Goal: Task Accomplishment & Management: Manage account settings

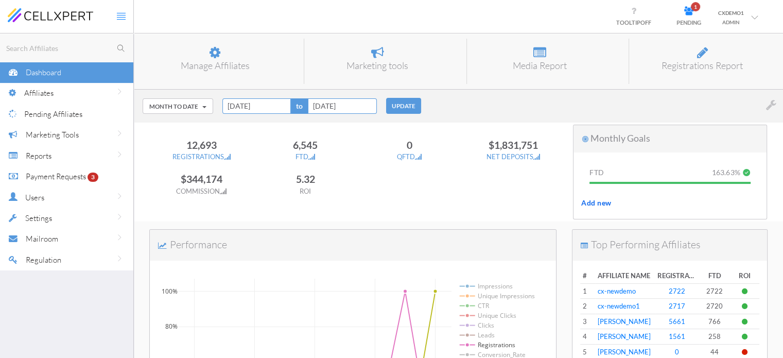
click at [46, 182] on div "Payment Requests 3" at bounding box center [66, 176] width 80 height 21
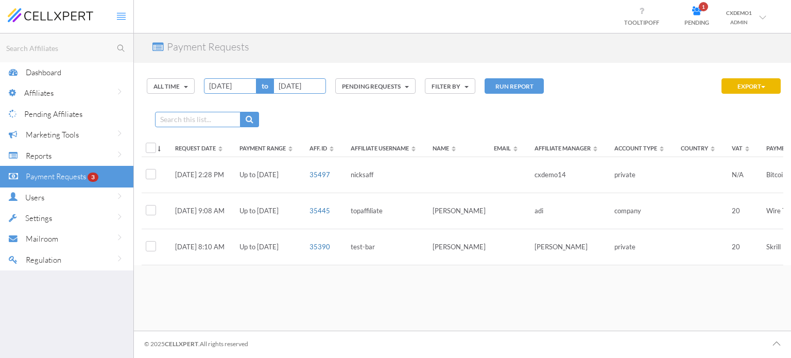
drag, startPoint x: 300, startPoint y: 263, endPoint x: 465, endPoint y: 268, distance: 164.8
click at [465, 265] on div "Request Date Payment Range Aff. Id Affiliate Username Name Email Affiliate Mana…" at bounding box center [462, 198] width 641 height 133
click at [441, 305] on div "Searching... No results found Dashboard Affiliates Manage Affiliates Manage Aff…" at bounding box center [395, 179] width 791 height 358
click at [64, 80] on div "Dashboard" at bounding box center [80, 72] width 108 height 21
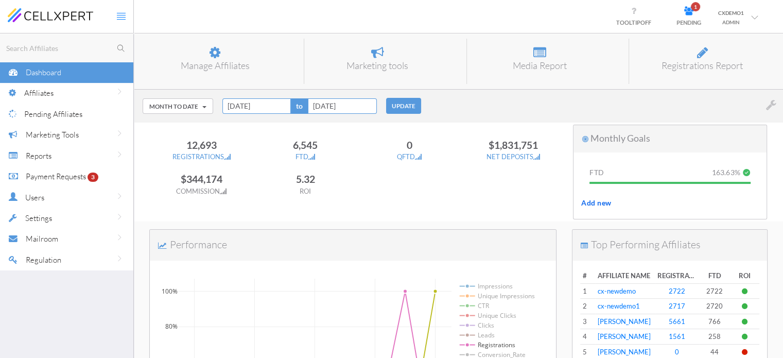
click at [52, 157] on div "Reports" at bounding box center [80, 155] width 108 height 21
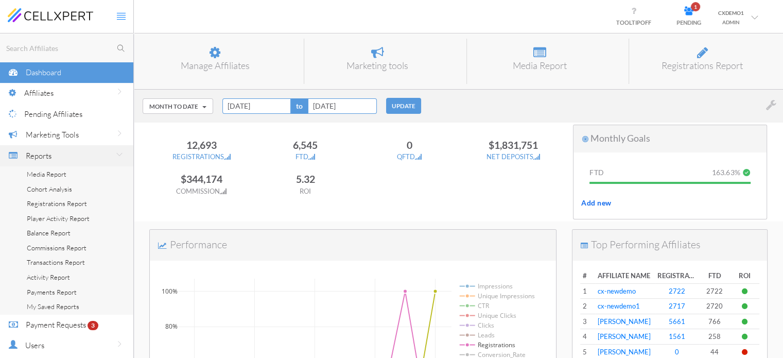
click at [47, 172] on span "Media Report" at bounding box center [47, 174] width 40 height 8
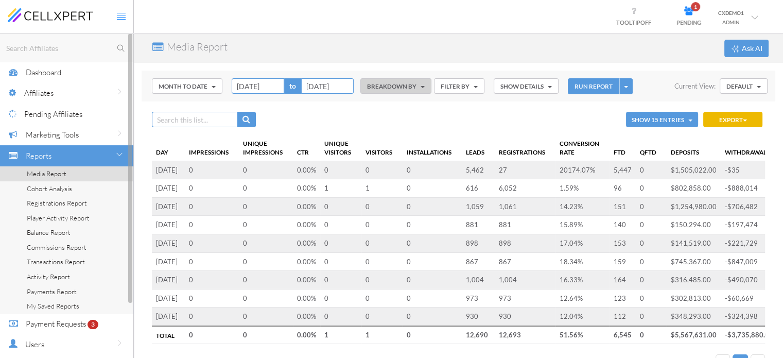
click at [62, 88] on div "Affiliates" at bounding box center [78, 92] width 109 height 21
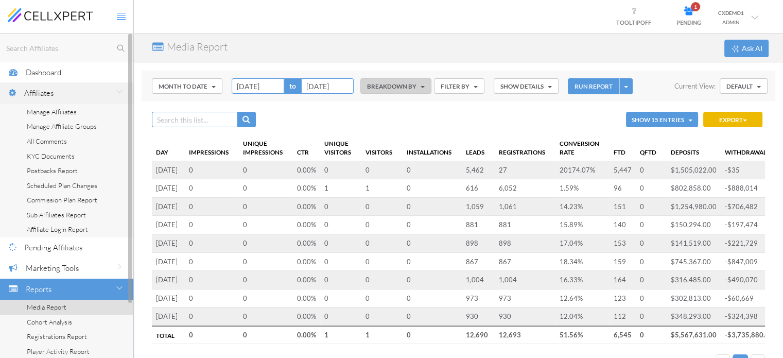
click at [75, 109] on span "Manage Affiliates" at bounding box center [52, 112] width 50 height 8
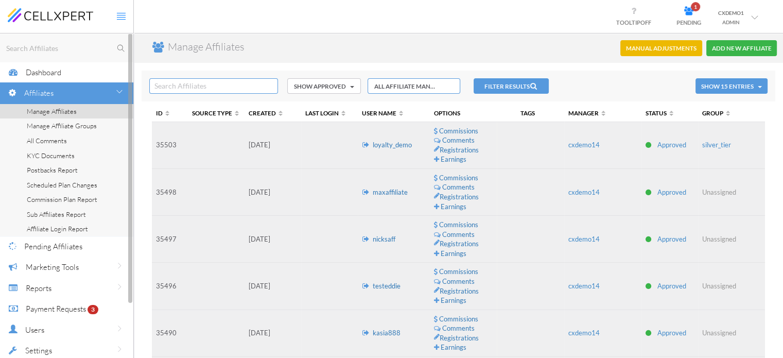
click at [42, 44] on input "text" at bounding box center [68, 48] width 129 height 13
click at [40, 282] on div "Reports" at bounding box center [80, 288] width 108 height 21
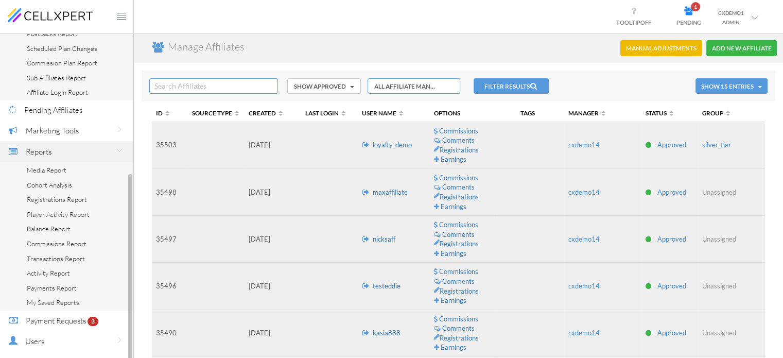
scroll to position [171, 0]
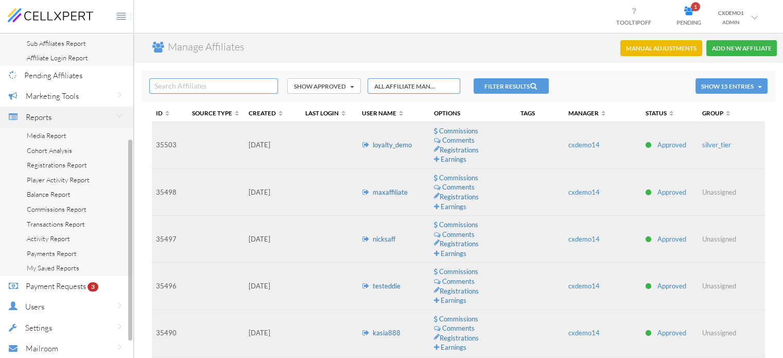
click at [55, 136] on span "Media Report" at bounding box center [47, 135] width 40 height 8
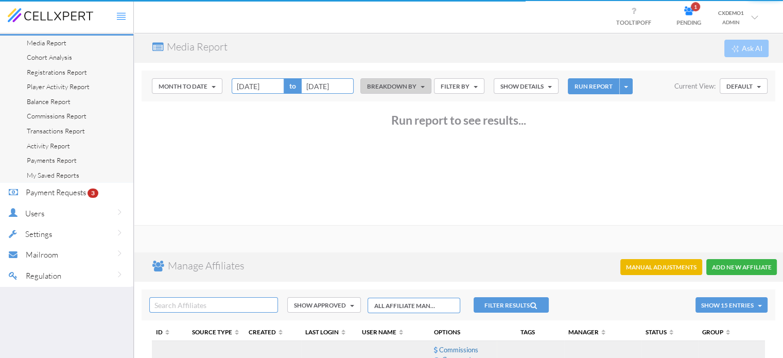
scroll to position [66, 0]
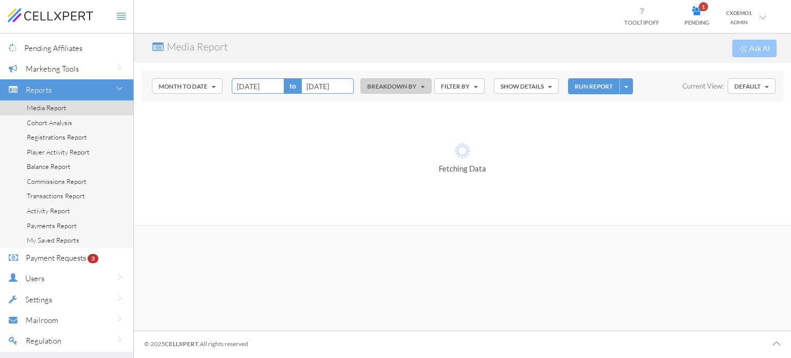
click at [195, 92] on button "Month to Date" at bounding box center [187, 85] width 71 height 15
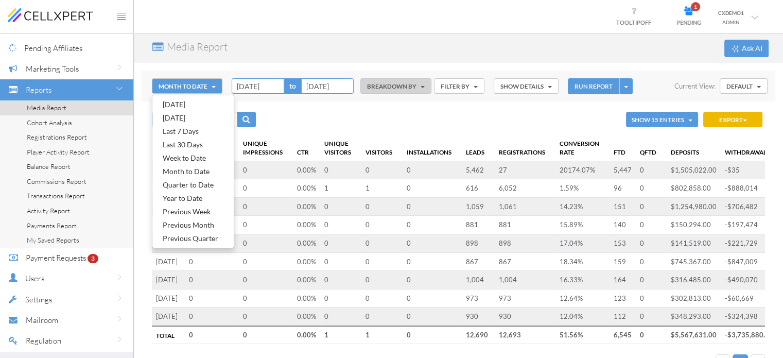
click at [194, 194] on link "Year to Date" at bounding box center [192, 198] width 81 height 13
type input "[DATE]"
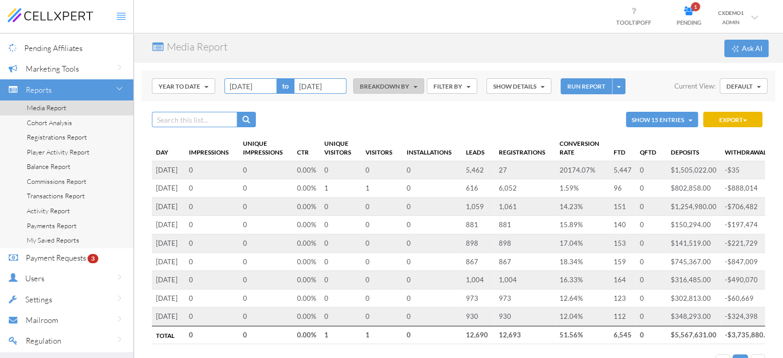
click at [373, 84] on button "BREAKDOWN BY" at bounding box center [388, 85] width 71 height 15
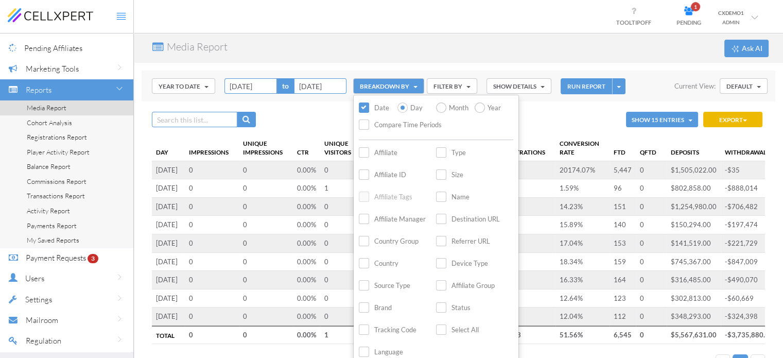
click at [461, 107] on label "Month" at bounding box center [451, 108] width 31 height 12
click at [0, 0] on input "Month" at bounding box center [0, 0] width 0 height 0
click at [393, 151] on label "Affiliate" at bounding box center [378, 153] width 39 height 12
click at [0, 0] on input "Affiliate" at bounding box center [0, 0] width 0 height 0
click at [386, 264] on label "Country" at bounding box center [379, 263] width 40 height 12
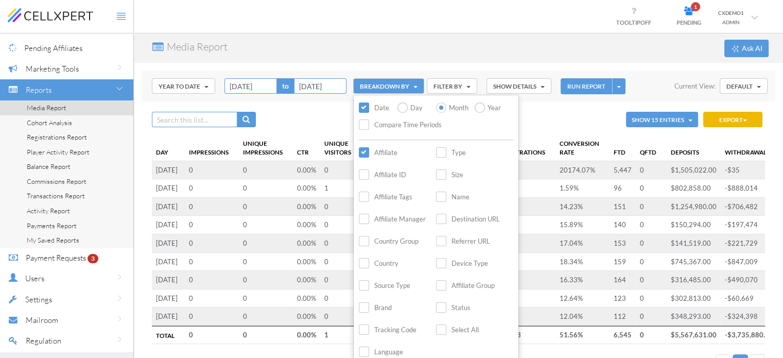
click at [0, 0] on input "Country" at bounding box center [0, 0] width 0 height 0
click at [455, 43] on div "Media Report Ask AI" at bounding box center [458, 47] width 649 height 29
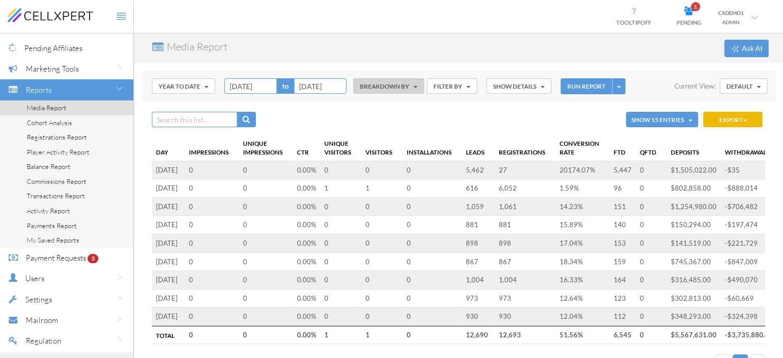
click at [459, 86] on button "FILTER BY" at bounding box center [452, 85] width 50 height 15
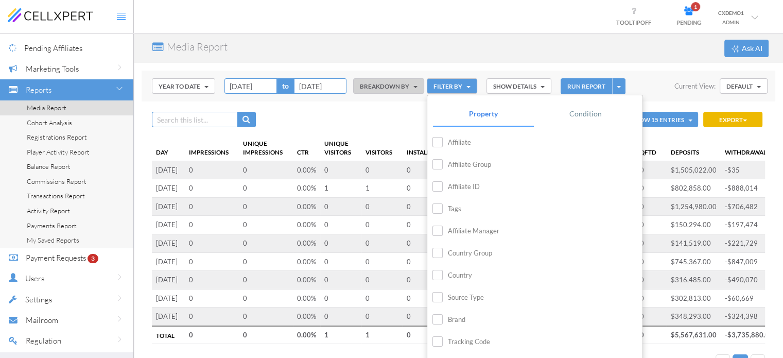
click at [464, 144] on label "Affiliate" at bounding box center [451, 142] width 39 height 12
click at [0, 0] on input "Affiliate" at bounding box center [0, 0] width 0 height 0
click at [546, 144] on input "text" at bounding box center [566, 142] width 62 height 15
click at [458, 142] on label "Affiliate" at bounding box center [451, 142] width 39 height 12
click at [0, 0] on input "Affiliate" at bounding box center [0, 0] width 0 height 0
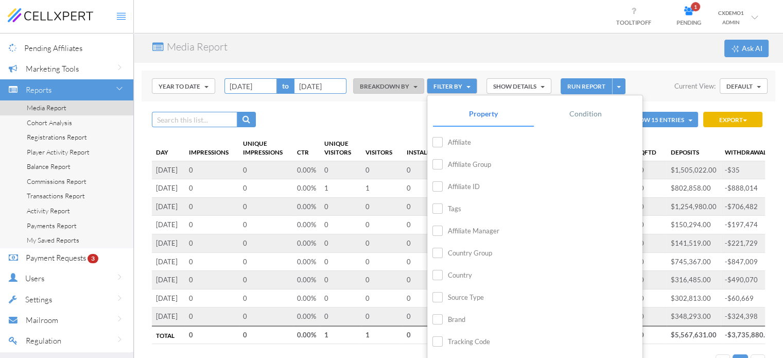
click at [447, 51] on div "Media Report Ask AI" at bounding box center [458, 47] width 649 height 29
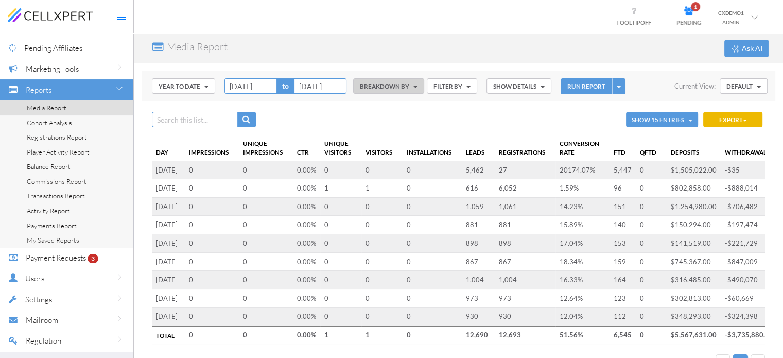
click at [402, 83] on button "BREAKDOWN BY" at bounding box center [388, 85] width 71 height 15
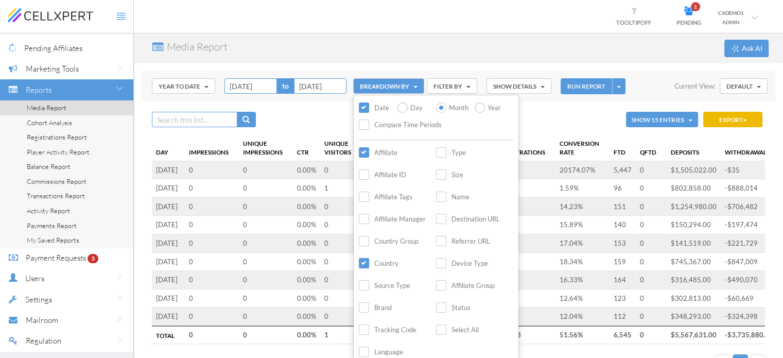
click at [509, 86] on button "SHOW DETAILS" at bounding box center [519, 85] width 65 height 15
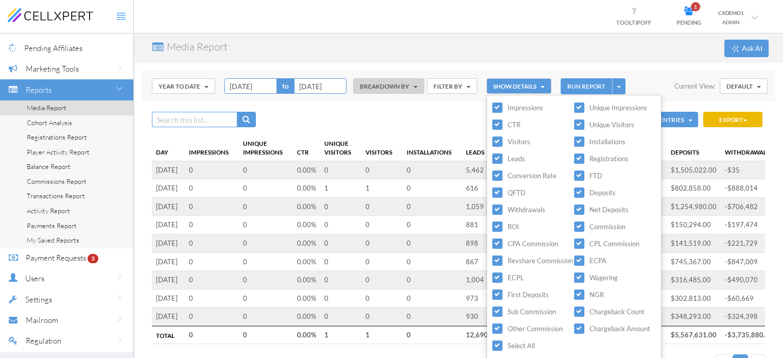
scroll to position [130, 0]
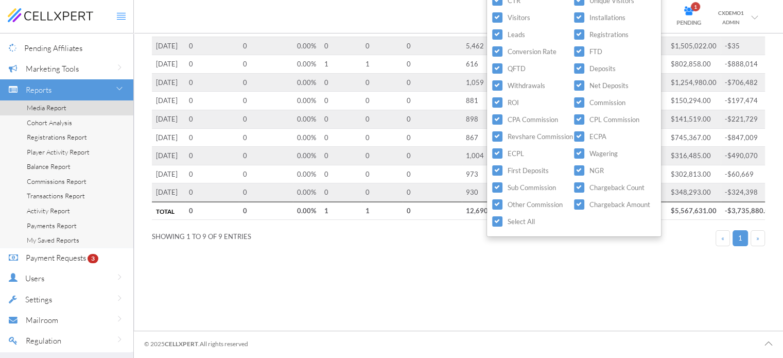
click at [508, 220] on label "Select All" at bounding box center [513, 222] width 43 height 12
click at [0, 0] on input "Select All" at bounding box center [0, 0] width 0 height 0
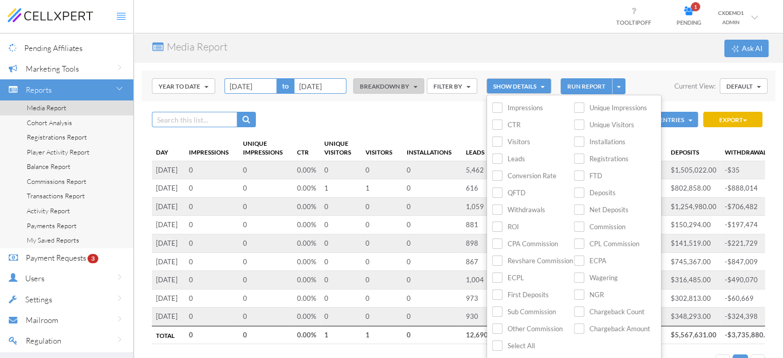
scroll to position [34, 0]
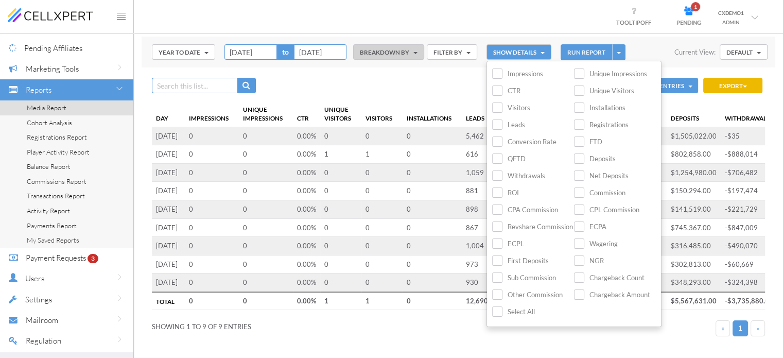
click at [516, 313] on label "Select All" at bounding box center [513, 312] width 43 height 12
click at [0, 0] on input "Select All" at bounding box center [0, 0] width 0 height 0
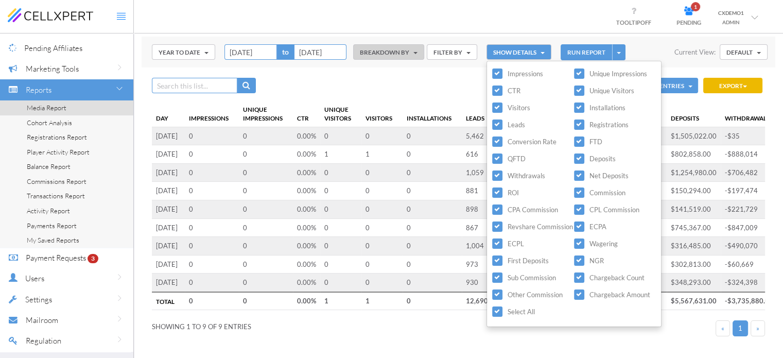
click at [590, 55] on button "RUN REPORT" at bounding box center [586, 52] width 51 height 16
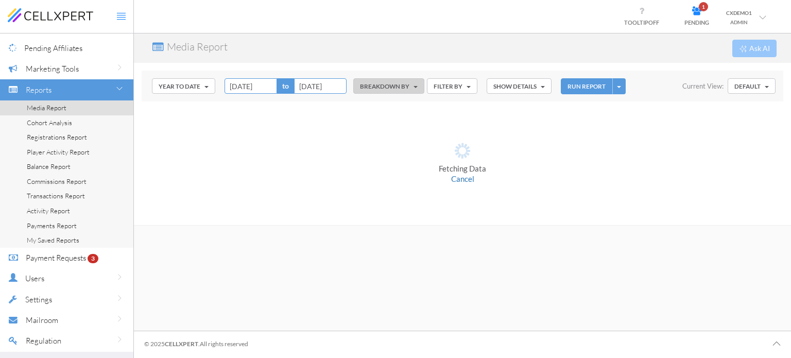
click at [389, 85] on button "BREAKDOWN BY" at bounding box center [388, 85] width 71 height 15
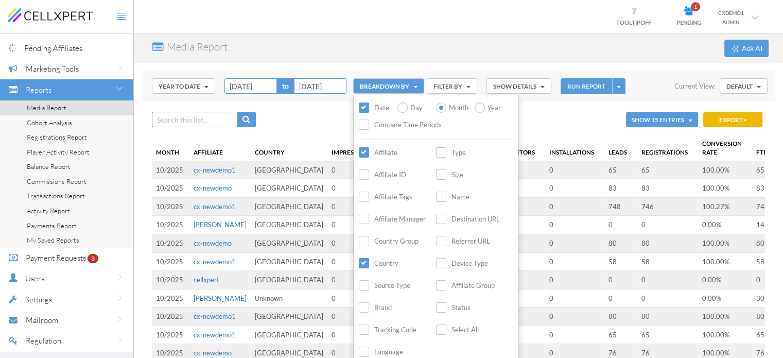
click at [452, 55] on div "Media Report Ask AI" at bounding box center [458, 47] width 649 height 29
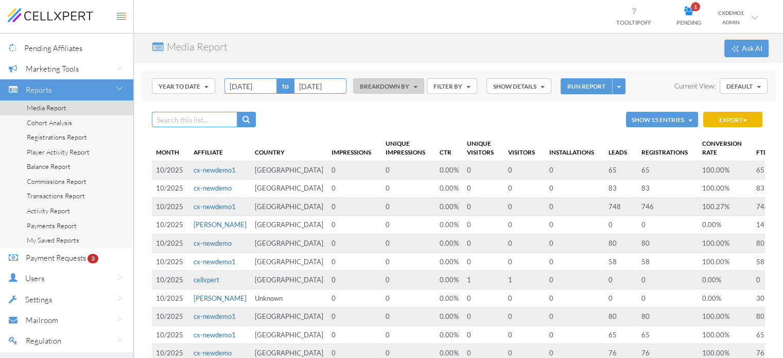
click at [752, 153] on th "FTD" at bounding box center [767, 148] width 30 height 26
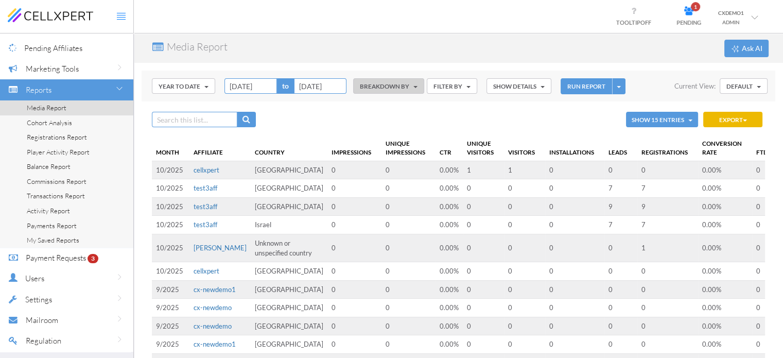
click at [752, 153] on th "FTD" at bounding box center [767, 148] width 30 height 26
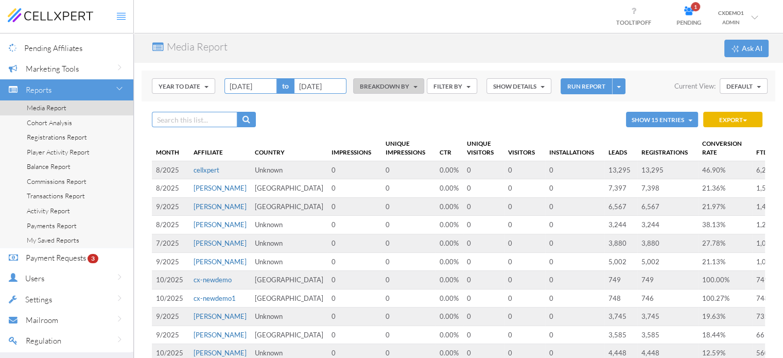
click at [521, 84] on button "SHOW DETAILS" at bounding box center [519, 85] width 65 height 15
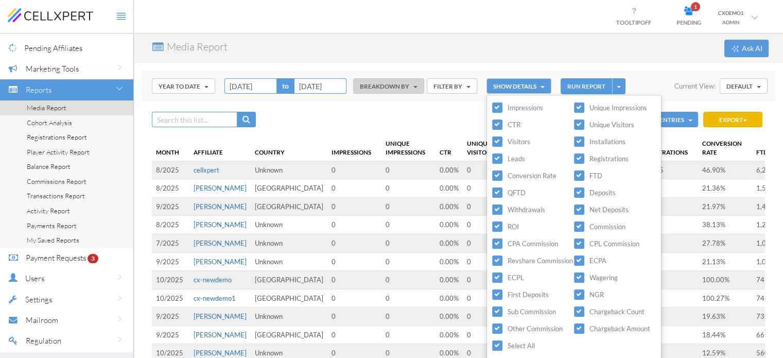
click at [525, 108] on label "Impressions" at bounding box center [517, 108] width 51 height 12
click at [0, 0] on input "Impressions" at bounding box center [0, 0] width 0 height 0
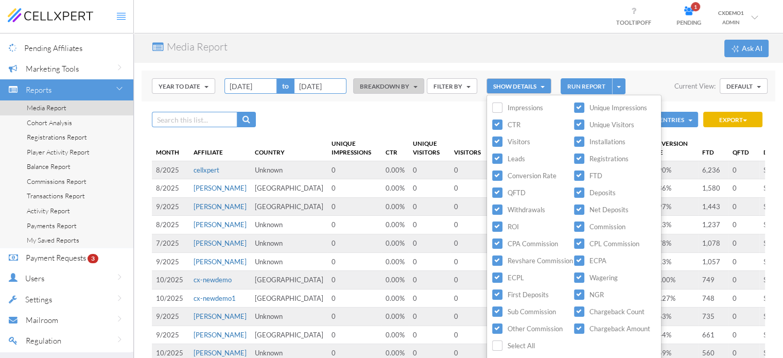
click at [524, 39] on div "Media Report Ask AI" at bounding box center [458, 47] width 649 height 29
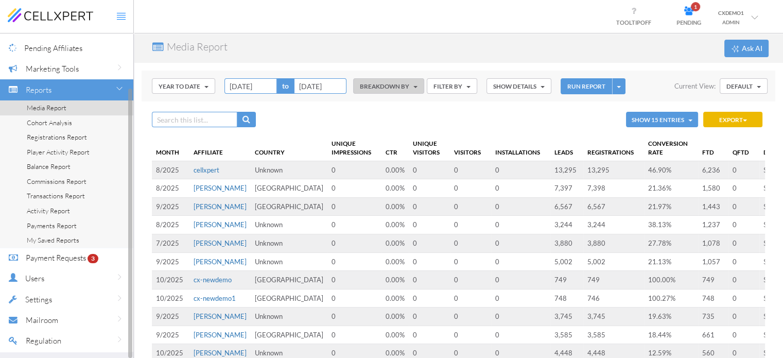
click at [62, 259] on span "Payment Requests" at bounding box center [56, 258] width 60 height 10
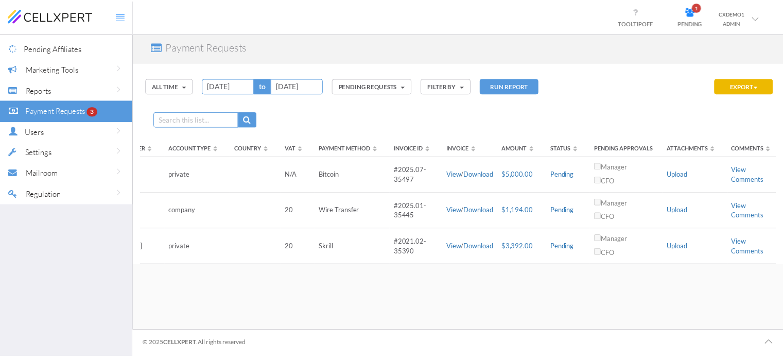
scroll to position [0, 458]
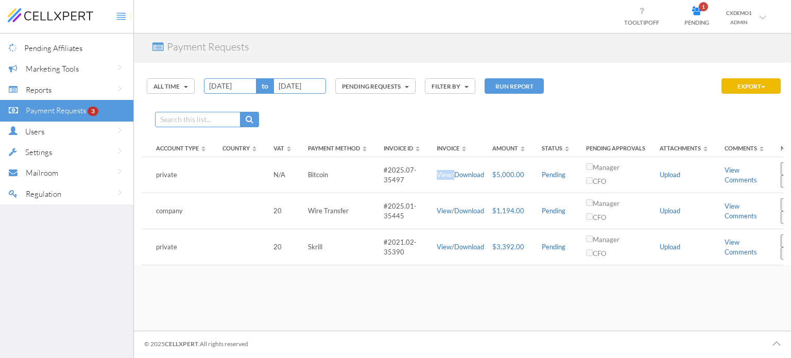
click at [437, 170] on link "View" at bounding box center [444, 174] width 15 height 8
click at [59, 86] on div "Reports" at bounding box center [80, 89] width 108 height 21
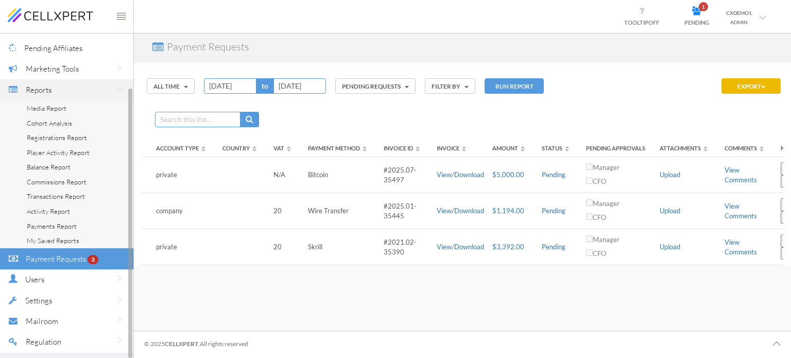
click at [61, 103] on link "Media Report" at bounding box center [66, 108] width 133 height 15
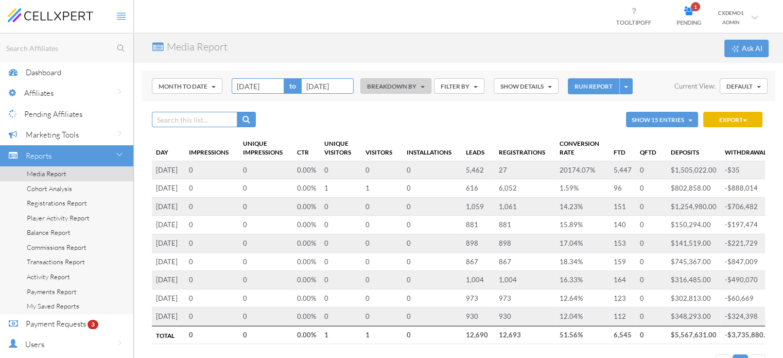
click at [629, 150] on th "FTD" at bounding box center [623, 148] width 26 height 26
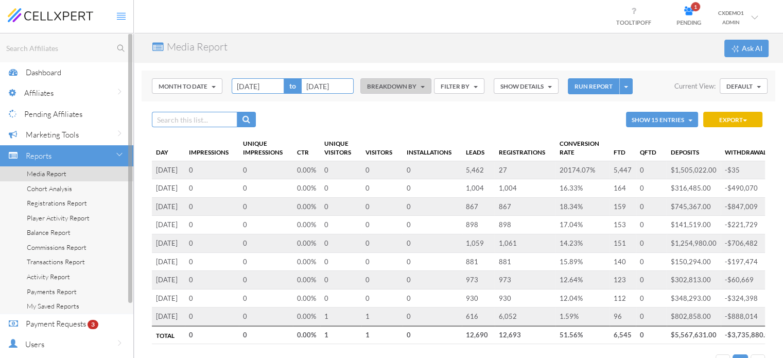
drag, startPoint x: 60, startPoint y: 130, endPoint x: 83, endPoint y: 135, distance: 23.7
click at [60, 130] on span "Marketing Tools" at bounding box center [52, 135] width 53 height 10
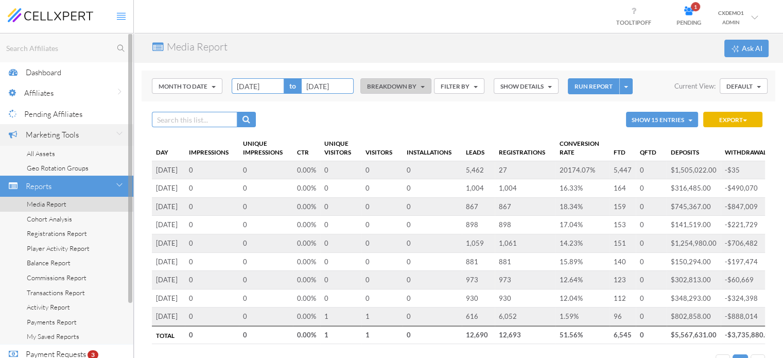
click at [56, 154] on link "All Assets" at bounding box center [66, 153] width 133 height 15
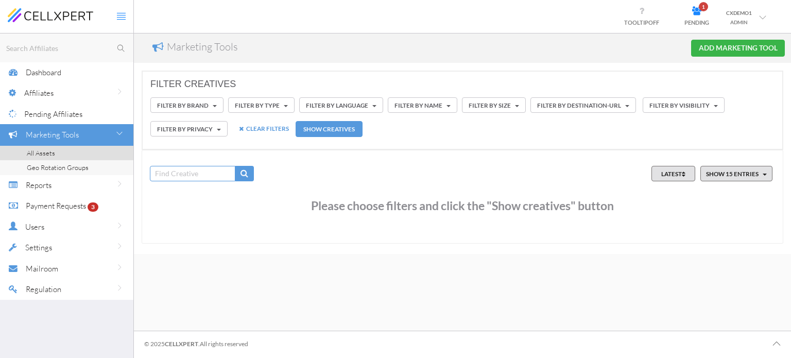
click at [432, 134] on div "FILTER BY Brand CELLXPERT3 (7) CELLXPERT2 (3) CELLXPERT4 (2) CELLXPERT (1) HTML…" at bounding box center [462, 118] width 624 height 46
click at [58, 188] on div "Reports" at bounding box center [80, 185] width 108 height 21
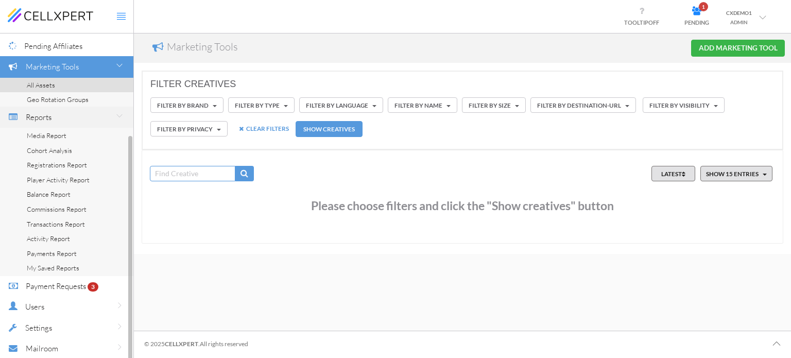
scroll to position [96, 0]
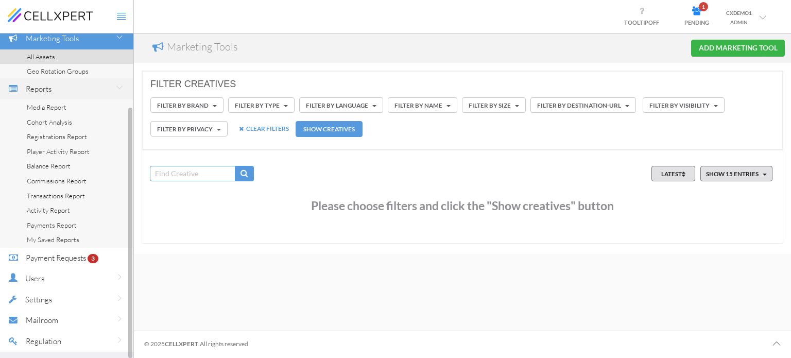
click at [56, 135] on span "Registrations Report" at bounding box center [57, 136] width 60 height 8
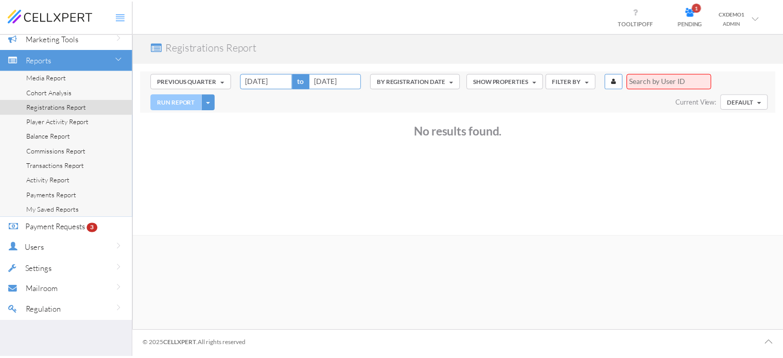
scroll to position [66, 0]
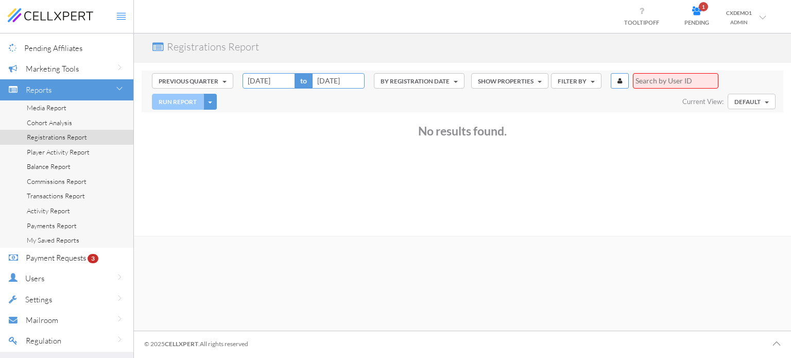
click at [182, 84] on button "Previous Quarter" at bounding box center [192, 80] width 81 height 15
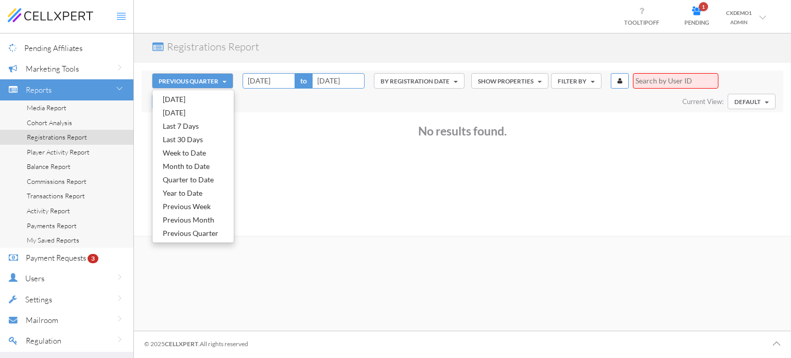
click at [351, 189] on div "No results found." at bounding box center [462, 161] width 621 height 93
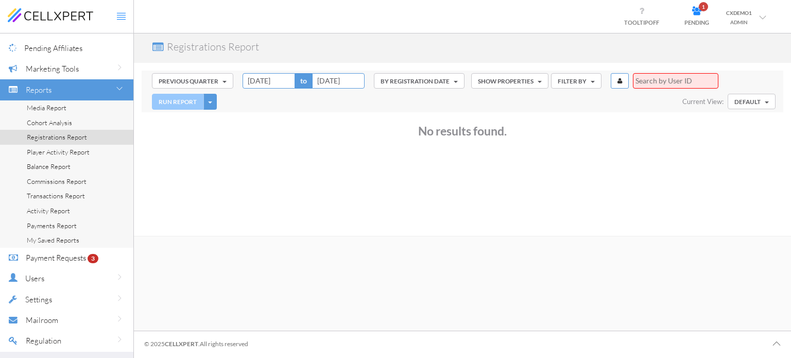
click at [217, 85] on button "Previous Quarter" at bounding box center [192, 80] width 81 height 15
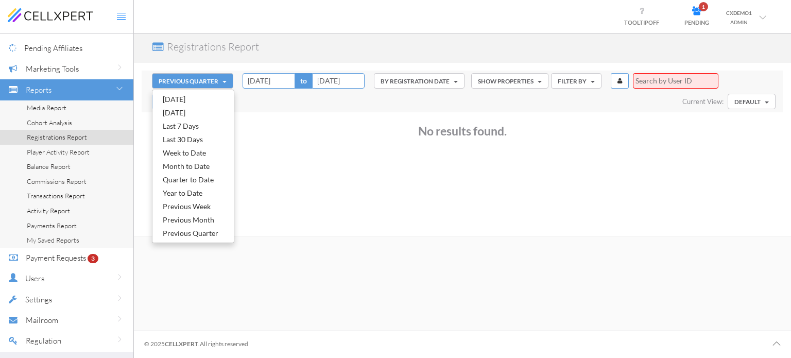
click at [198, 218] on link "Previous Month" at bounding box center [192, 219] width 81 height 13
type input "[DATE]"
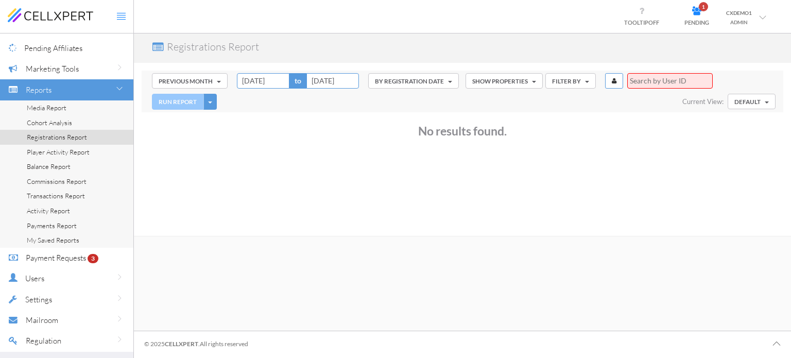
click at [428, 85] on button "BY Registration Date" at bounding box center [413, 80] width 91 height 15
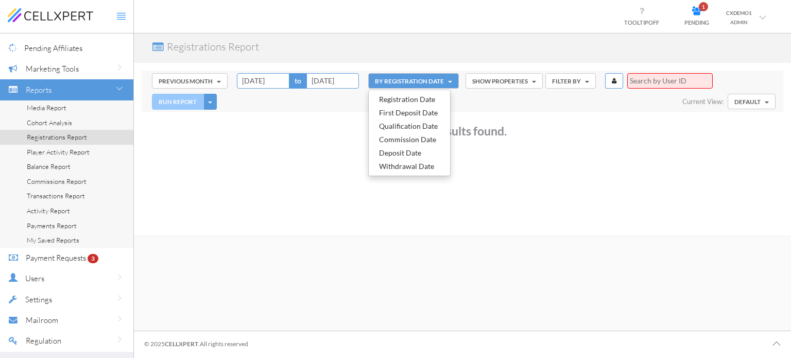
click at [400, 148] on link "Deposit Date" at bounding box center [409, 152] width 81 height 13
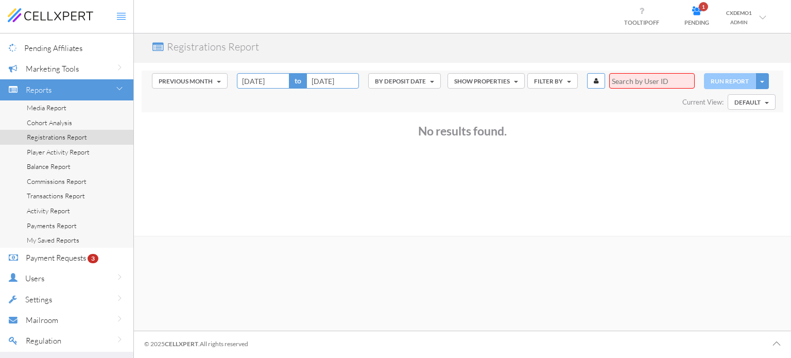
click at [564, 80] on button "FILTER BY" at bounding box center [552, 80] width 50 height 15
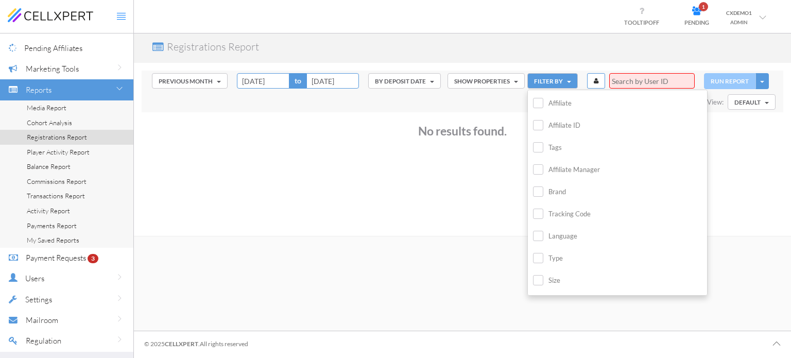
click at [560, 105] on label "Affiliate" at bounding box center [552, 103] width 39 height 12
click at [0, 0] on input "Affiliate" at bounding box center [0, 0] width 0 height 0
click at [555, 48] on div "Registrations Report" at bounding box center [462, 47] width 657 height 29
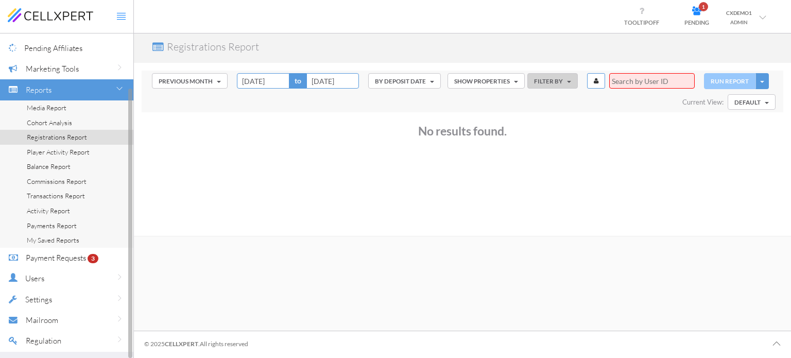
click at [63, 122] on span "Cohort Analysis" at bounding box center [49, 122] width 45 height 8
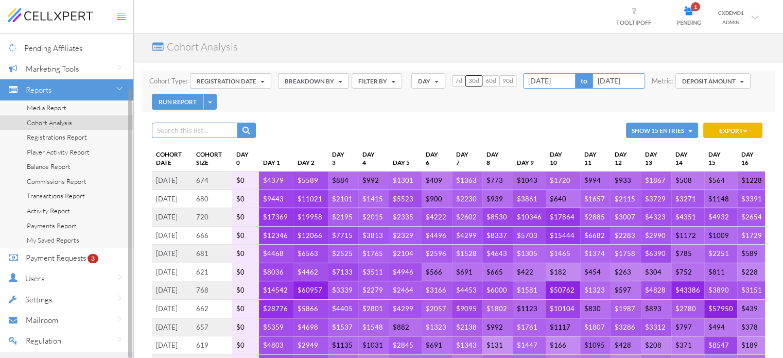
click at [70, 150] on span "Player Activity Report" at bounding box center [58, 152] width 63 height 8
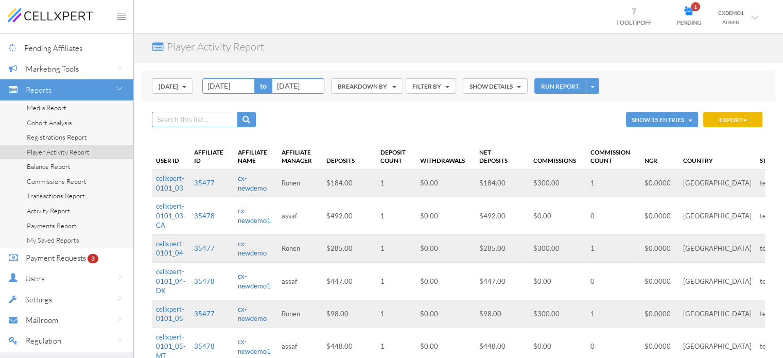
click at [424, 89] on button "FILTER BY" at bounding box center [431, 85] width 50 height 15
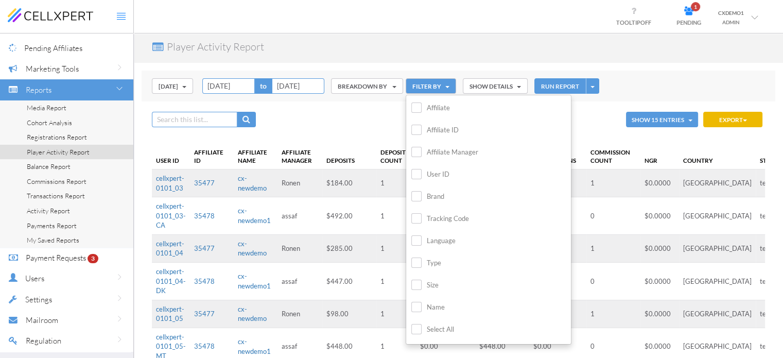
click at [449, 106] on label "Affiliate" at bounding box center [430, 108] width 39 height 12
click at [0, 0] on input "Affiliate" at bounding box center [0, 0] width 0 height 0
click at [503, 109] on input "text" at bounding box center [520, 107] width 62 height 15
drag, startPoint x: 269, startPoint y: 190, endPoint x: 232, endPoint y: 179, distance: 38.8
click at [234, 179] on td "cx-newdemo" at bounding box center [256, 183] width 44 height 28
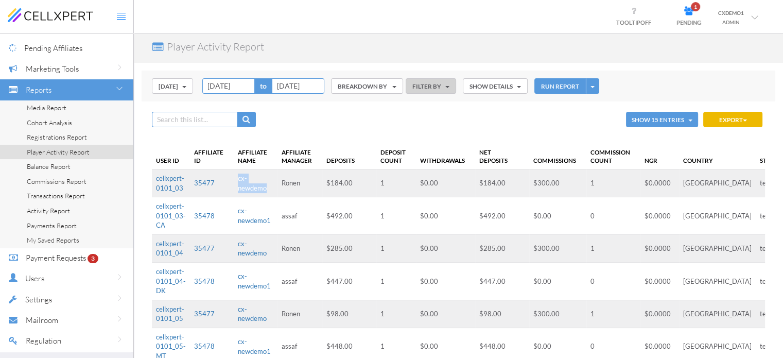
copy link "cx-newdemo"
click at [436, 91] on button "FILTER BY" at bounding box center [431, 85] width 50 height 15
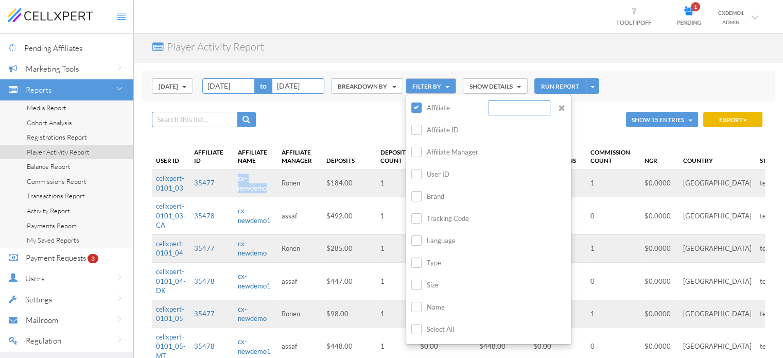
click at [441, 129] on label "Affiliate ID" at bounding box center [434, 130] width 47 height 12
click at [0, 0] on input "Affiliate ID" at bounding box center [0, 0] width 0 height 0
click at [501, 108] on input "text" at bounding box center [520, 107] width 62 height 15
paste input "cx-newdemo"
type input "cx-newdemo"
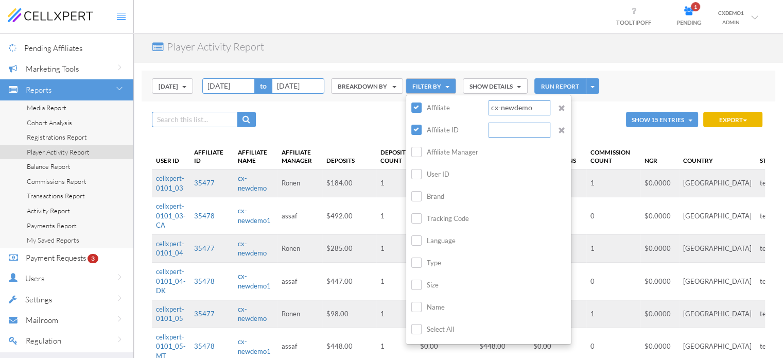
click at [444, 131] on label "Affiliate ID" at bounding box center [434, 130] width 47 height 12
click at [0, 0] on input "Affiliate ID" at bounding box center [0, 0] width 0 height 0
click at [550, 92] on button "RUN REPORT" at bounding box center [559, 86] width 51 height 16
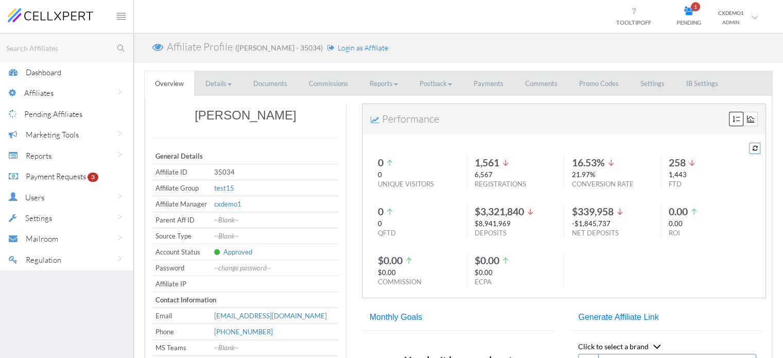
click at [342, 89] on link "Commissions" at bounding box center [329, 83] width 60 height 25
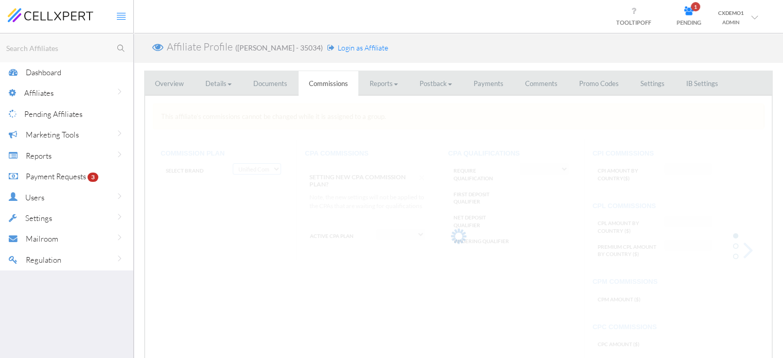
select select "string:Fixed CPA"
select select "string:True"
type input "AF:2, AU:22"
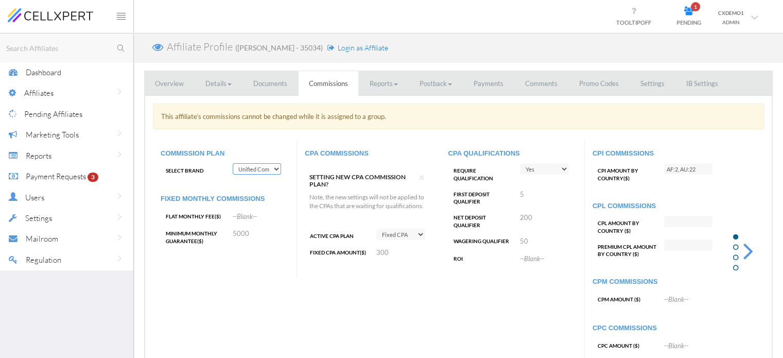
click at [175, 87] on link "Overview" at bounding box center [169, 83] width 49 height 25
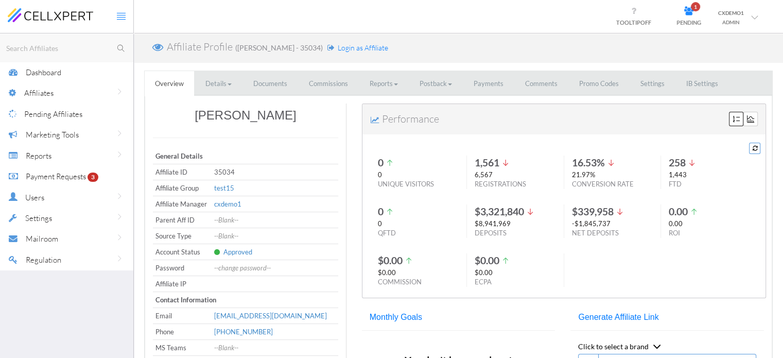
click at [310, 83] on link "Commissions" at bounding box center [329, 83] width 60 height 25
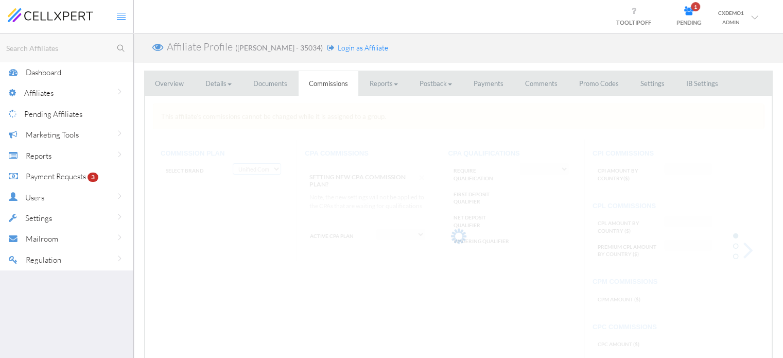
select select "string:Fixed CPA"
type input "AF:2, AU:22"
select select "string:True"
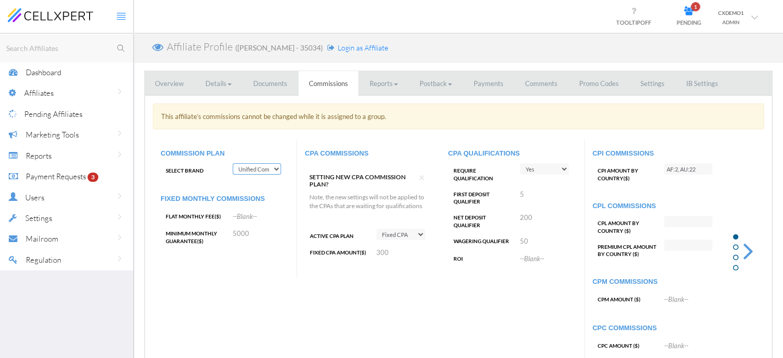
click at [255, 166] on select "Cellxpert Cellxpert2 Cellxpert3 Cellxpert4 Unified Commission Plan" at bounding box center [257, 168] width 49 height 11
click at [265, 275] on div "COMMISSION PLAN Select Brand Cellxpert Cellxpert2 Cellxpert3 Cellxpert4 Unified…" at bounding box center [458, 255] width 611 height 231
click at [267, 170] on select "Cellxpert Cellxpert2 Cellxpert3 Cellxpert4 Unified Commission Plan" at bounding box center [257, 168] width 49 height 11
click at [233, 163] on select "Cellxpert Cellxpert2 Cellxpert3 Cellxpert4 Unified Commission Plan" at bounding box center [257, 168] width 49 height 11
click at [263, 167] on select "Cellxpert Cellxpert2 Cellxpert3 Cellxpert4 Unified Commission Plan" at bounding box center [257, 168] width 49 height 11
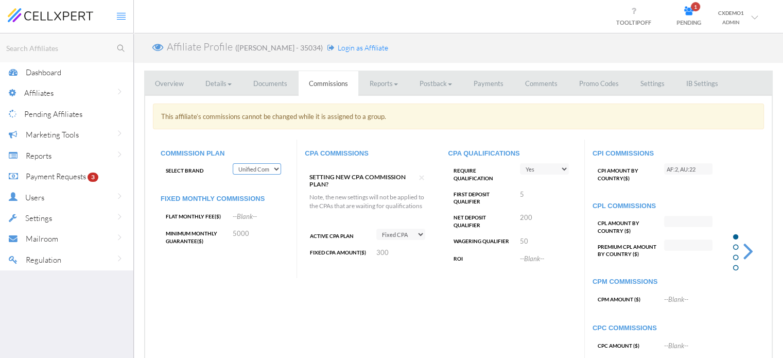
select select "string:cellxpert2"
click at [233, 163] on select "Cellxpert Cellxpert2 Cellxpert3 Cellxpert4 Unified Commission Plan" at bounding box center [257, 168] width 49 height 11
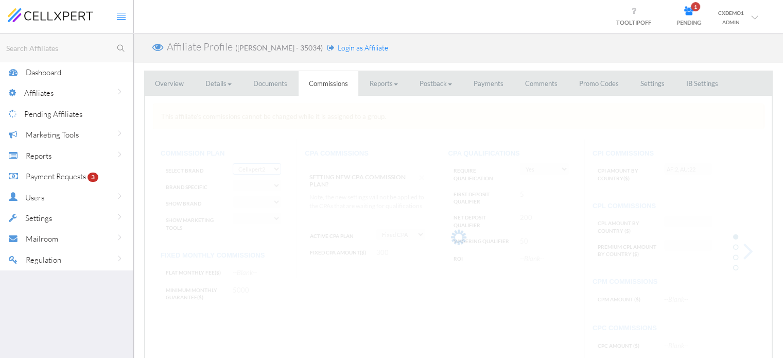
select select "string:CPA by Tracking Code and country"
select select "string:False"
select select "string:True"
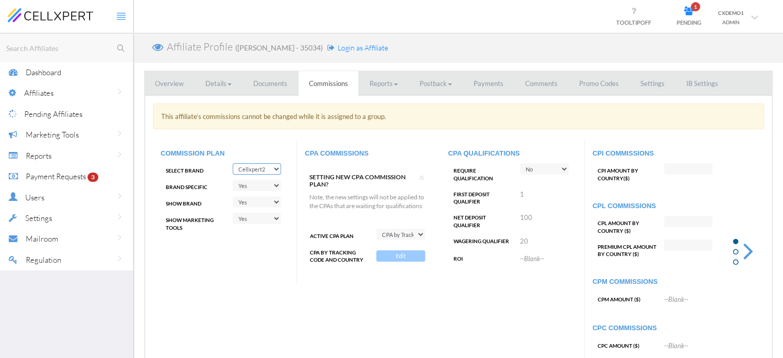
click at [180, 89] on link "Overview" at bounding box center [169, 83] width 49 height 25
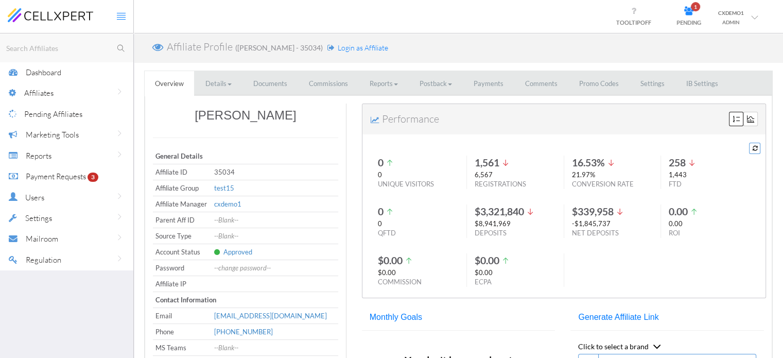
click at [337, 47] on span "Login as Affiliate" at bounding box center [362, 47] width 50 height 9
click at [432, 84] on link "Postback" at bounding box center [435, 83] width 53 height 25
click at [438, 99] on link "Postback Assistant" at bounding box center [450, 102] width 81 height 13
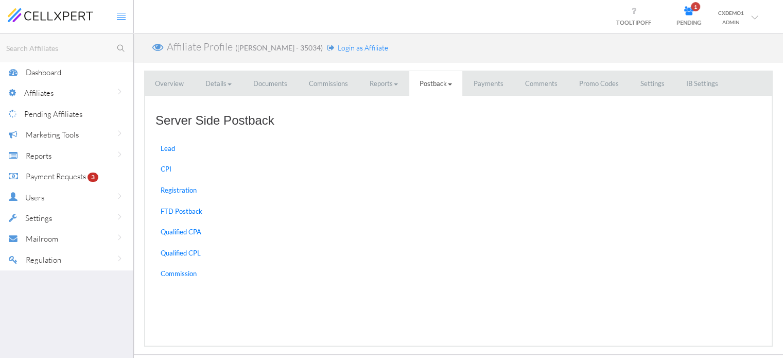
click at [185, 175] on link "CPI active" at bounding box center [217, 169] width 129 height 20
click at [322, 88] on link "Commissions" at bounding box center [329, 83] width 60 height 25
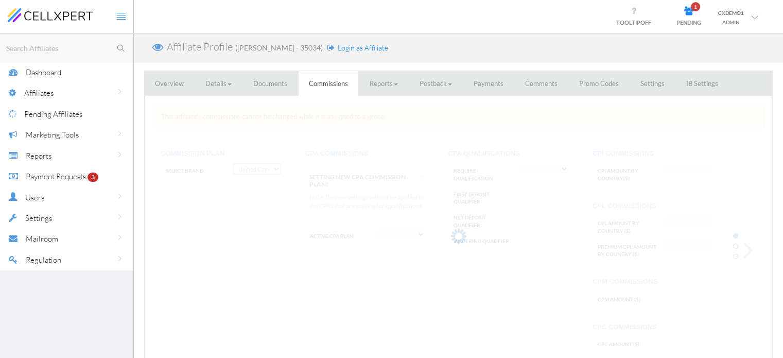
select select "string:Fixed CPA"
select select "string:True"
type input "AF:2, AU:22"
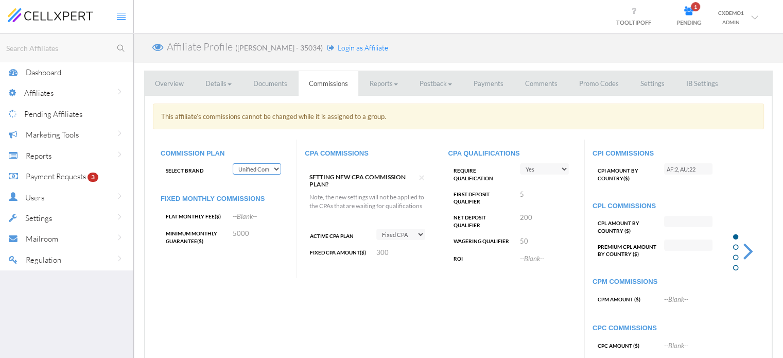
click at [256, 172] on select "Cellxpert Cellxpert2 Cellxpert3 Cellxpert4 Unified Commission Plan" at bounding box center [257, 168] width 49 height 11
drag, startPoint x: 58, startPoint y: 156, endPoint x: 58, endPoint y: 162, distance: 6.2
click at [58, 156] on div "Reports" at bounding box center [80, 155] width 108 height 21
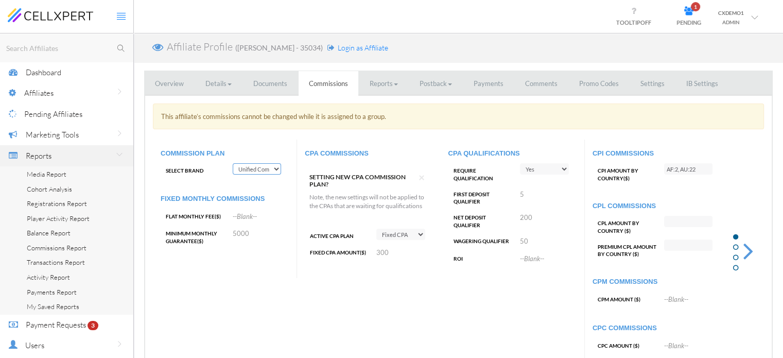
click at [54, 177] on span "Media Report" at bounding box center [47, 174] width 40 height 8
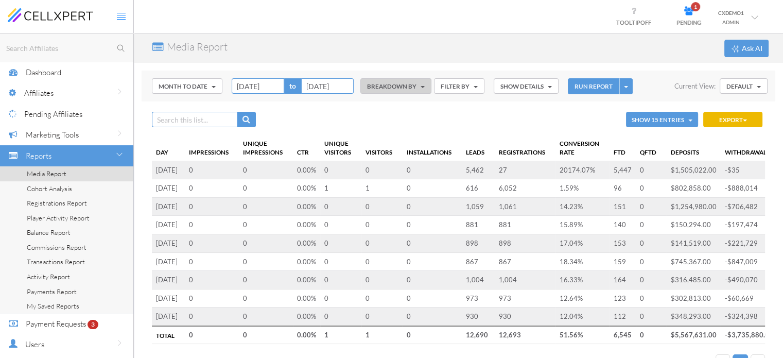
click at [401, 94] on div "Month to Date Today Yesterday Last 7 Days Last 30 Days Week to Date Month to Da…" at bounding box center [459, 86] width 634 height 31
click at [391, 92] on button "BREAKDOWN BY" at bounding box center [395, 85] width 71 height 15
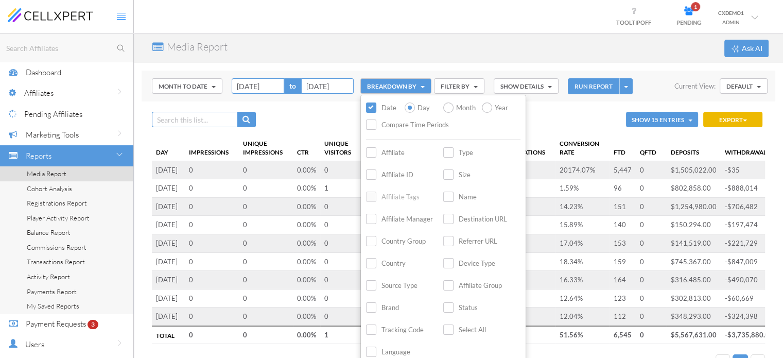
click at [388, 153] on label "Affiliate" at bounding box center [385, 153] width 39 height 12
click at [0, 0] on input "Affiliate" at bounding box center [0, 0] width 0 height 0
click at [472, 102] on label "Month" at bounding box center [458, 108] width 31 height 12
click at [0, 0] on input "Month" at bounding box center [0, 0] width 0 height 0
drag, startPoint x: 597, startPoint y: 82, endPoint x: 590, endPoint y: 114, distance: 32.7
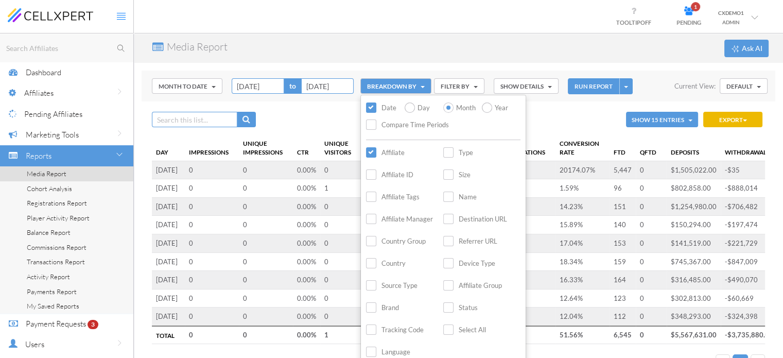
click at [597, 83] on button "RUN REPORT" at bounding box center [593, 86] width 51 height 16
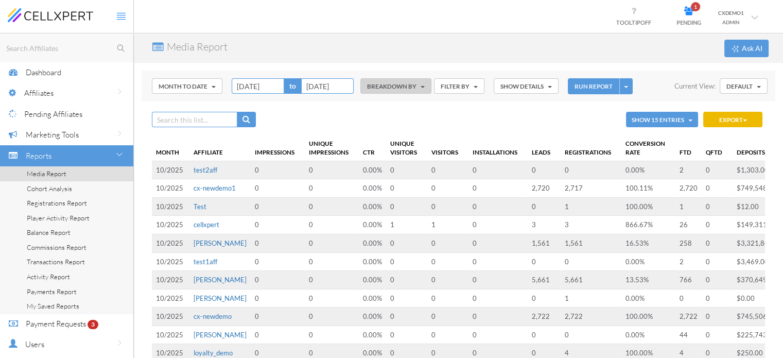
scroll to position [34, 0]
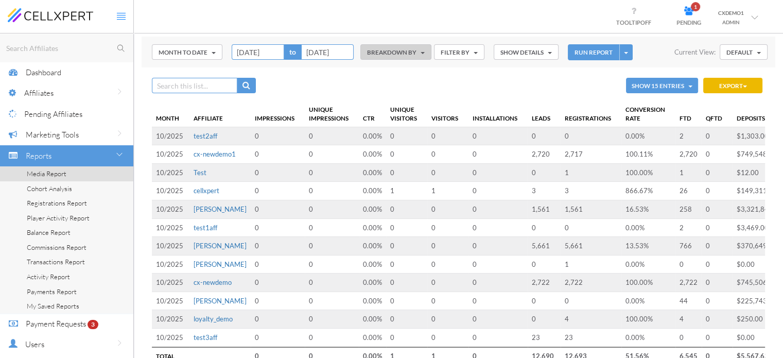
click at [210, 195] on link "cellxpert" at bounding box center [207, 190] width 26 height 8
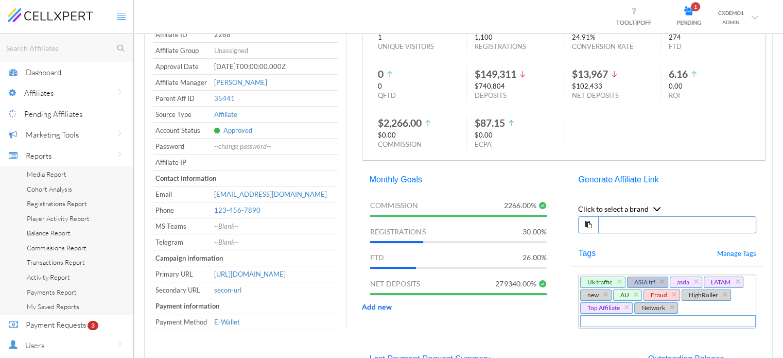
scroll to position [34, 0]
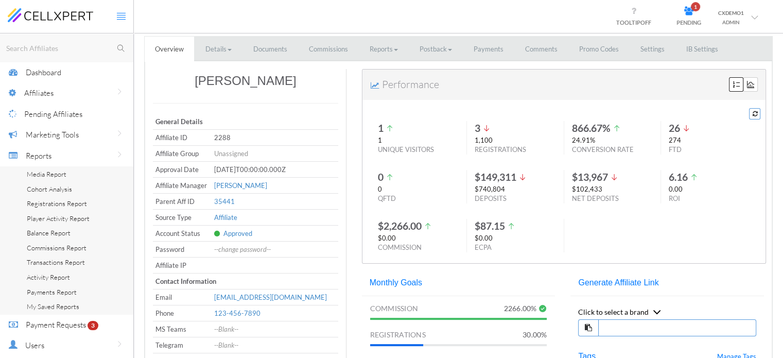
click at [342, 47] on link "Commissions" at bounding box center [329, 49] width 60 height 25
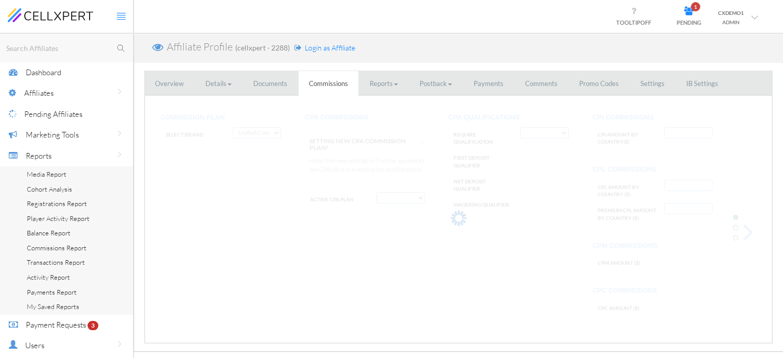
select select "string:CPA by Tracking Code and country"
select select "string:True"
type input "AF:2, AU:22"
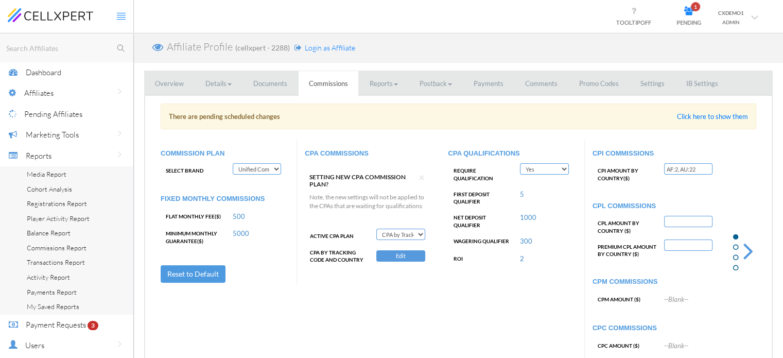
click at [266, 169] on select "Cellxpert Cellxpert2 Cellxpert3 Cellxpert4 Unified Commission Plan" at bounding box center [257, 168] width 49 height 11
click at [505, 280] on div "CPA QUALIFICATIONS Require Qualification Yes No First Deposit Qualifier 5 Net D…" at bounding box center [513, 212] width 144 height 144
drag, startPoint x: 395, startPoint y: 238, endPoint x: 403, endPoint y: 242, distance: 8.3
click at [395, 238] on select "Deactivate CPA Fixed CPA CPA by Country FTD amount Tiers First Deposit CPA Prog…" at bounding box center [400, 234] width 48 height 11
select select "string:CPA by Country"
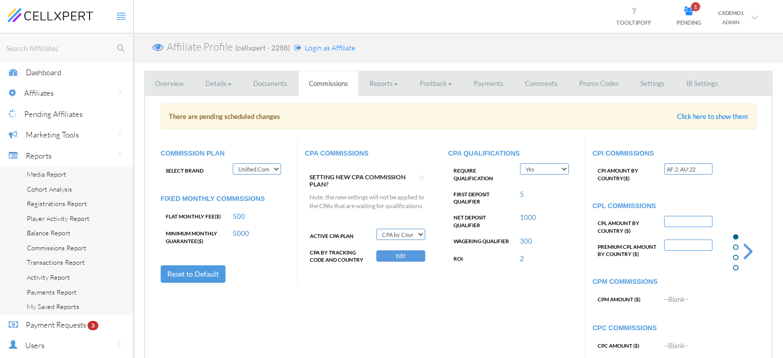
click at [376, 237] on select "Deactivate CPA Fixed CPA CPA by Country FTD amount Tiers First Deposit CPA Prog…" at bounding box center [400, 234] width 48 height 11
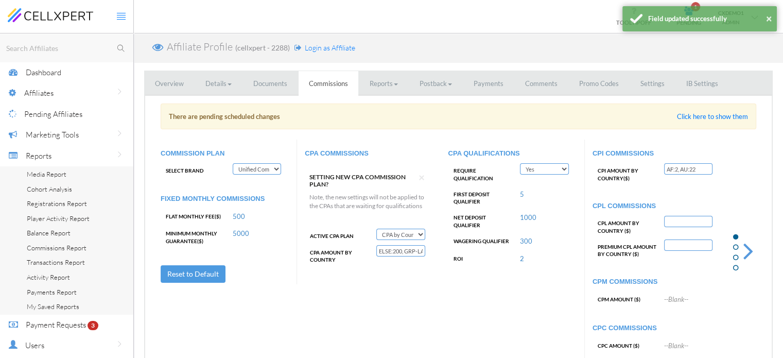
click at [404, 256] on input "ELSE:200, GRP-LASTTIER:0, BR:0, TW:0, GRP-TOPTIER:400, AR:250" at bounding box center [400, 250] width 48 height 11
